Goal: Transaction & Acquisition: Purchase product/service

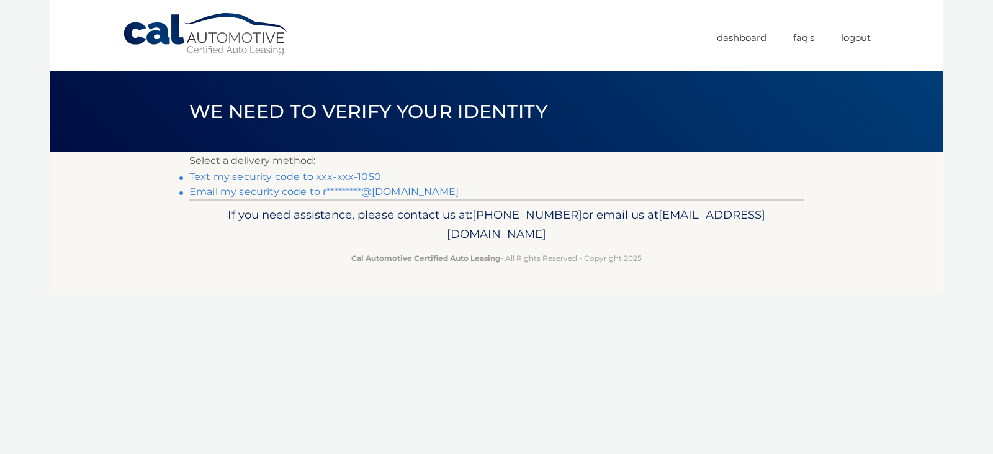
click at [338, 178] on link "Text my security code to xxx-xxx-1050" at bounding box center [285, 177] width 192 height 12
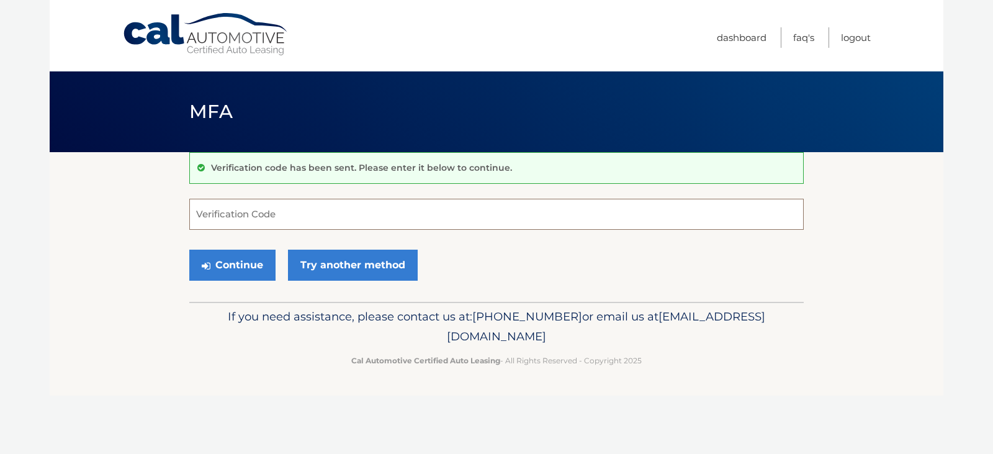
click at [263, 219] on input "Verification Code" at bounding box center [496, 214] width 615 height 31
type input "289862"
click at [242, 266] on button "Continue" at bounding box center [232, 265] width 86 height 31
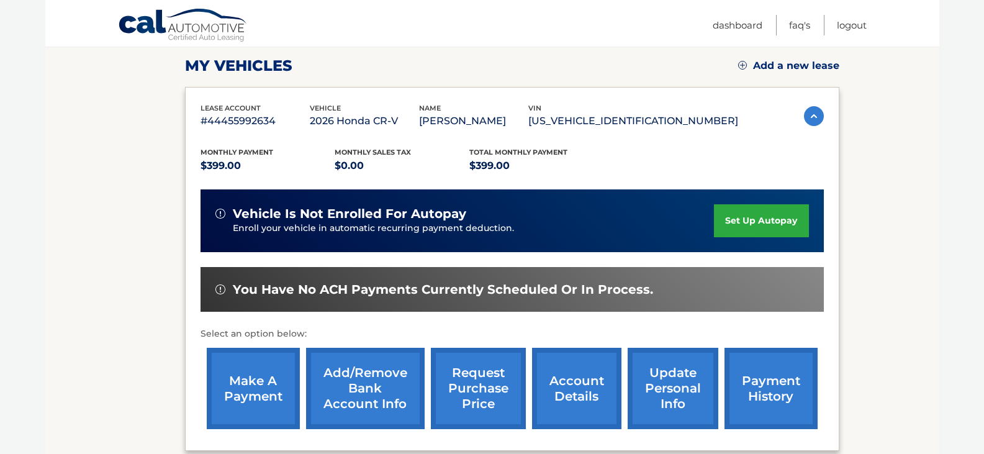
scroll to position [186, 0]
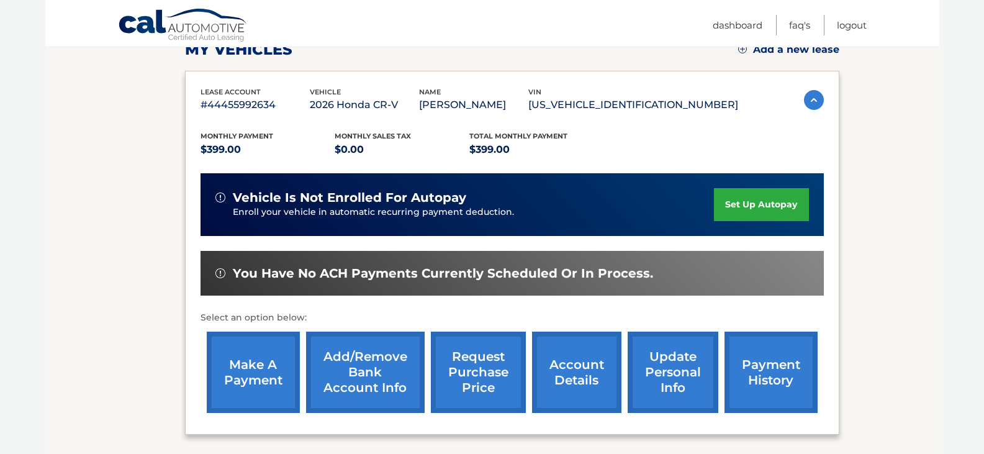
click at [260, 370] on link "make a payment" at bounding box center [253, 372] width 93 height 81
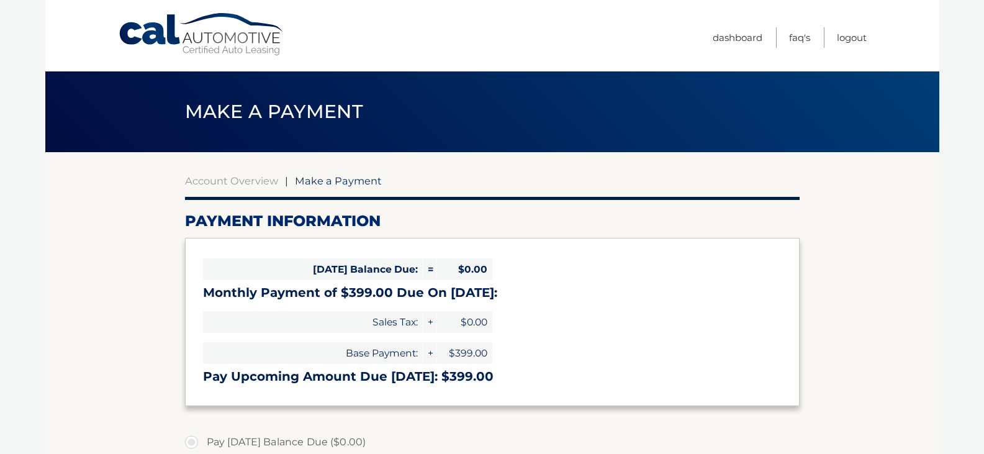
select select "OThhZmY0ZDMtZmYyMi00ZTY1LWEzNTItYjlmZTIxMjhjNGU2"
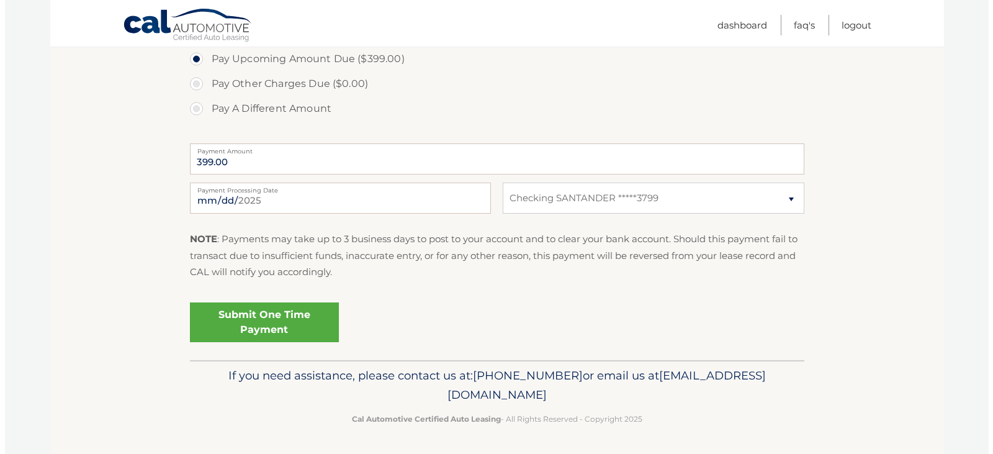
scroll to position [433, 0]
click at [274, 319] on link "Submit One Time Payment" at bounding box center [259, 322] width 149 height 40
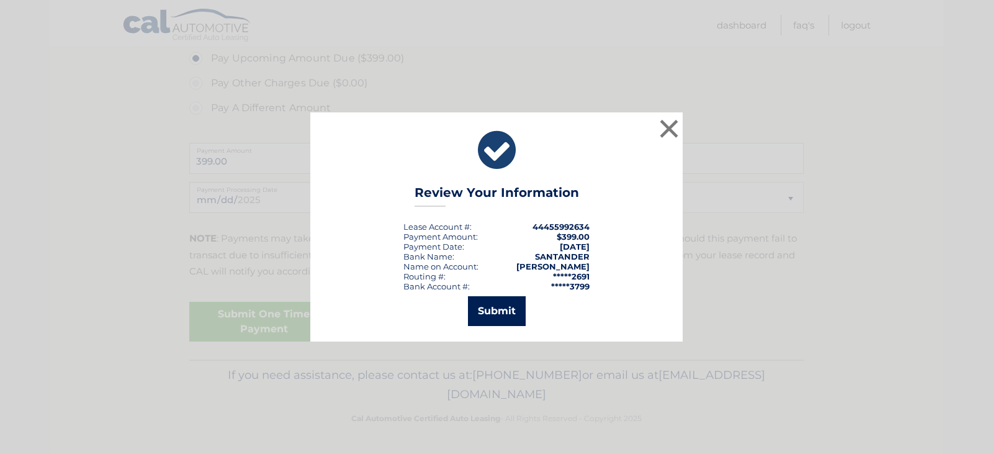
click at [502, 305] on button "Submit" at bounding box center [497, 311] width 58 height 30
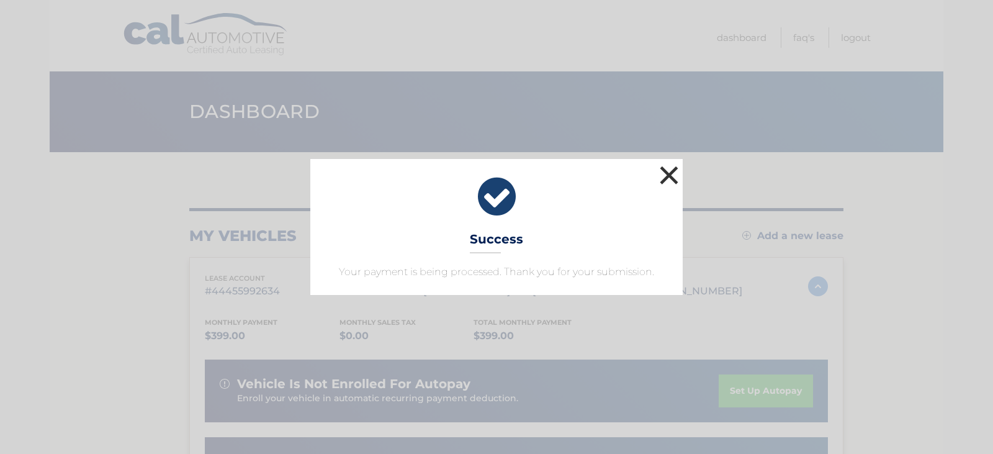
click at [669, 181] on button "×" at bounding box center [669, 175] width 25 height 25
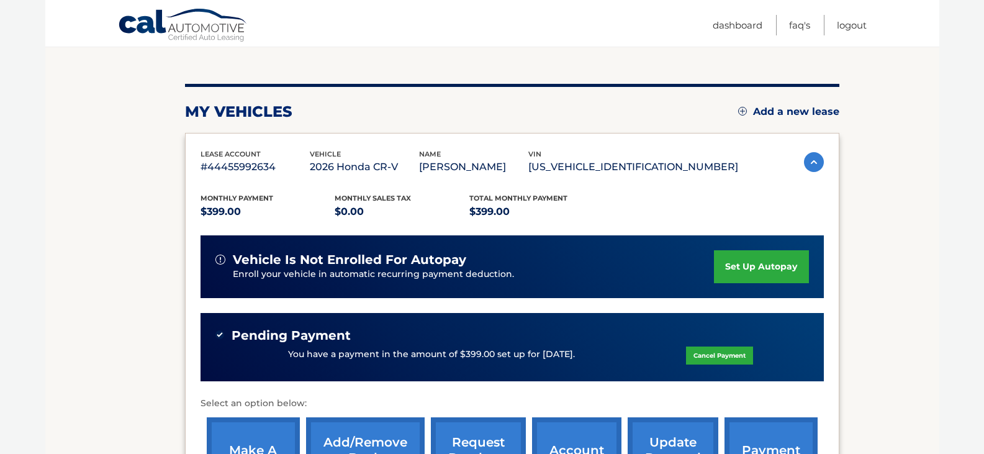
scroll to position [310, 0]
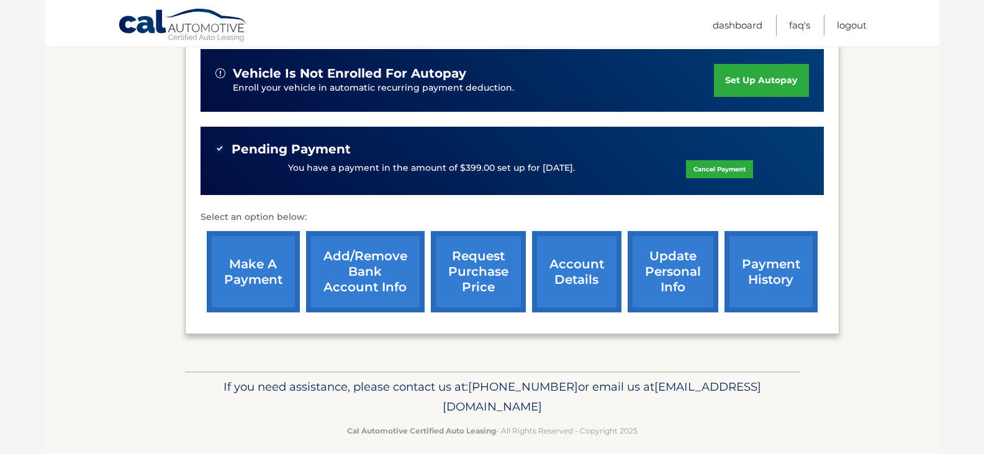
click at [772, 274] on link "payment history" at bounding box center [771, 271] width 93 height 81
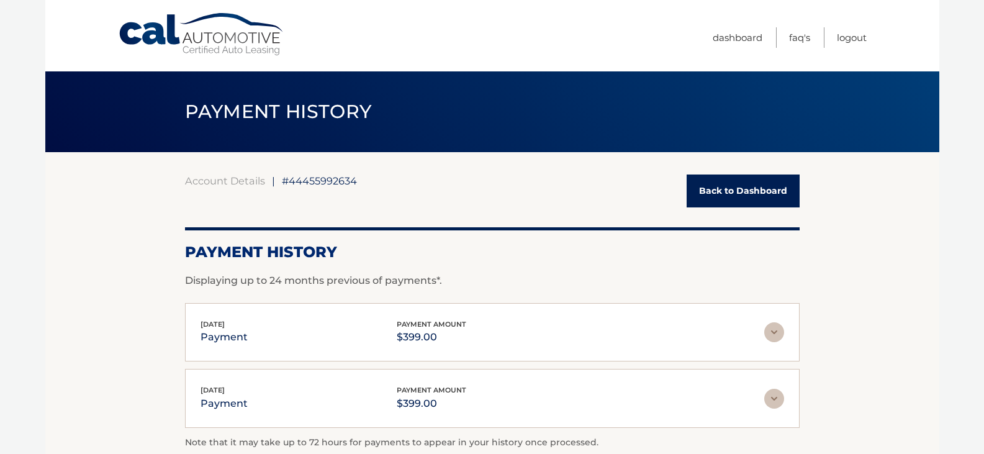
click at [777, 334] on img at bounding box center [774, 332] width 20 height 20
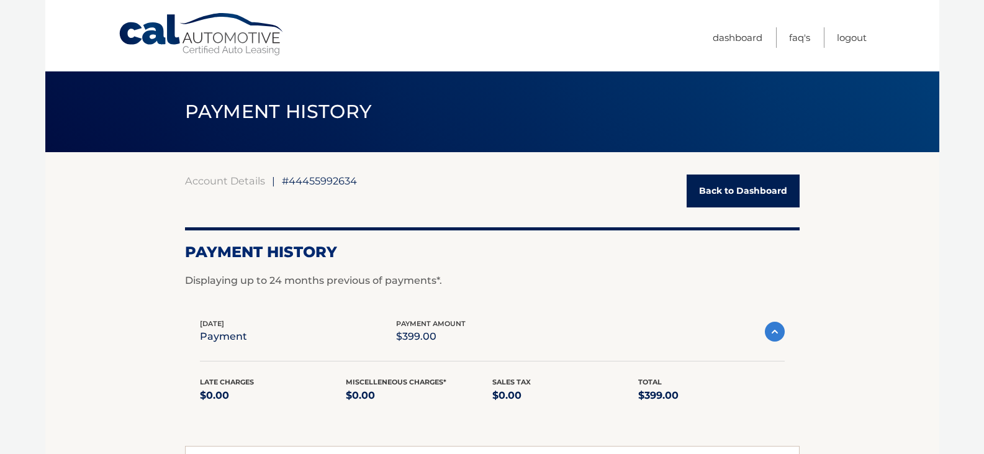
click at [776, 334] on img at bounding box center [775, 332] width 20 height 20
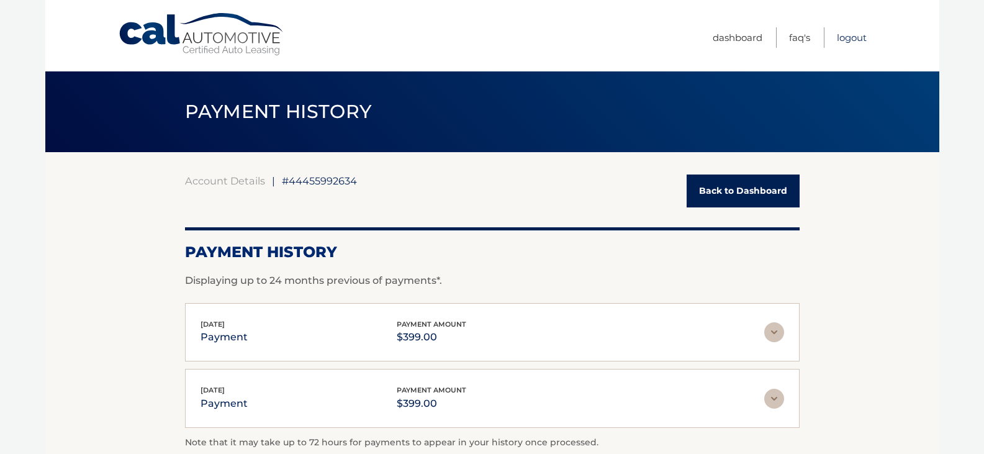
click at [846, 37] on link "Logout" at bounding box center [852, 37] width 30 height 20
